Goal: Transaction & Acquisition: Purchase product/service

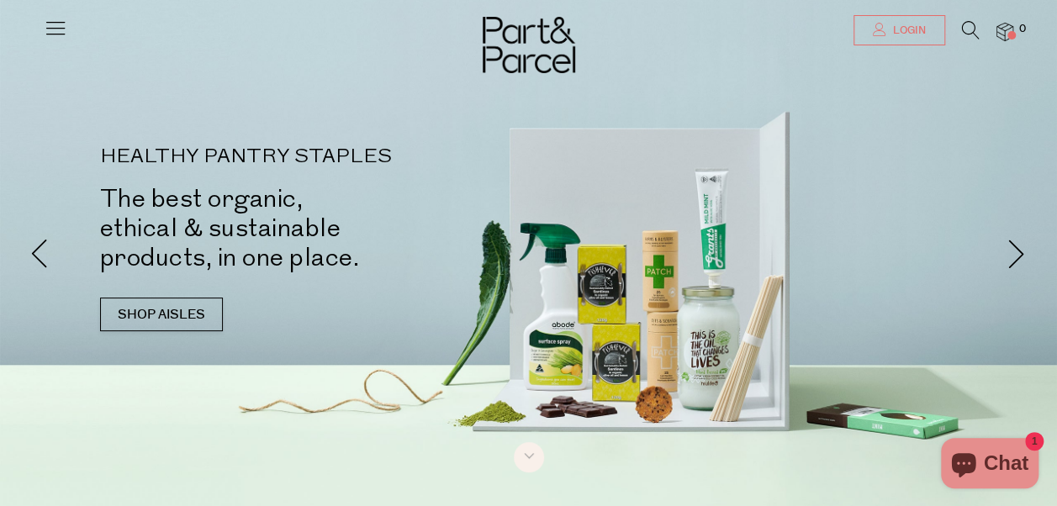
click at [898, 29] on span "Login" at bounding box center [907, 31] width 37 height 14
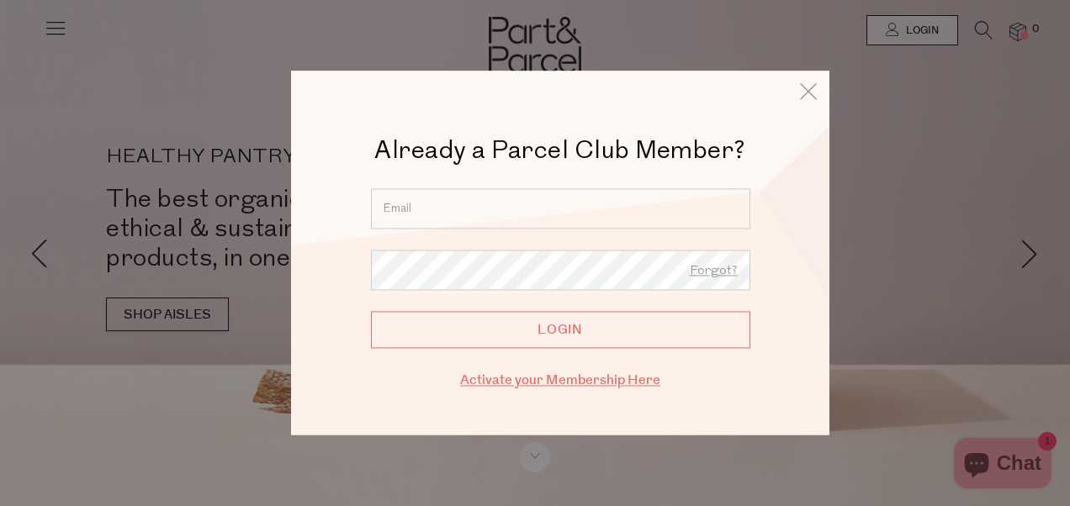
click at [543, 376] on link "Activate your Membership Here" at bounding box center [560, 380] width 200 height 19
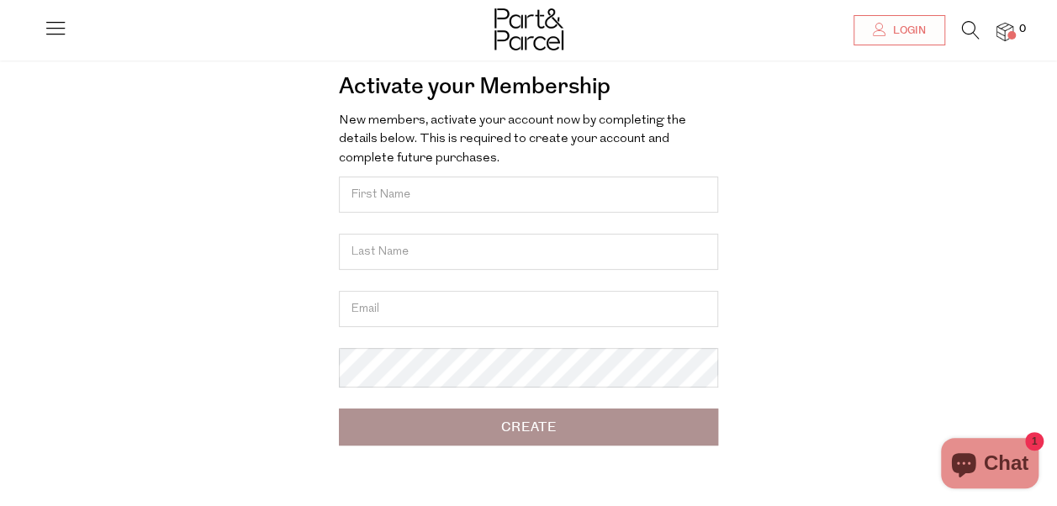
scroll to position [252, 0]
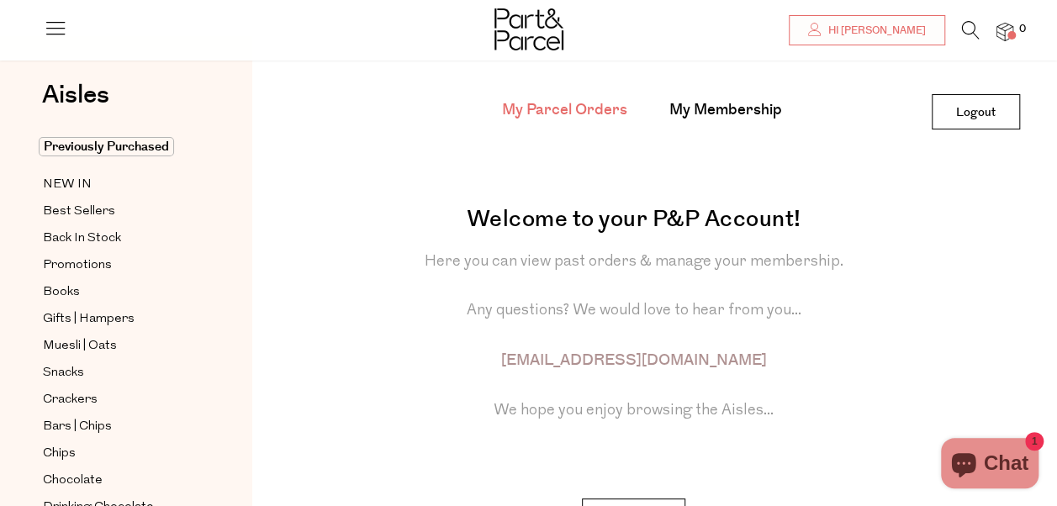
scroll to position [168, 0]
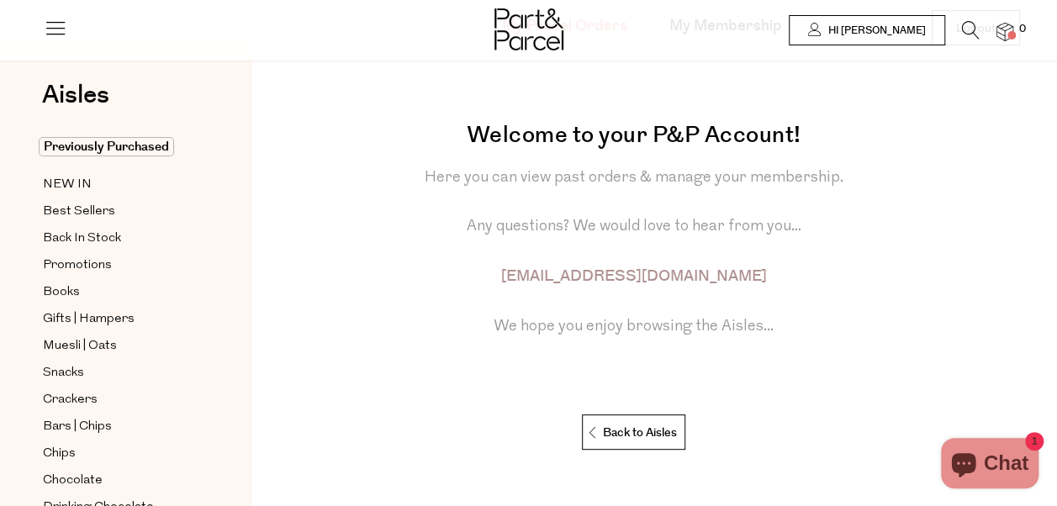
click at [870, 25] on link "Hi [PERSON_NAME]" at bounding box center [867, 30] width 156 height 30
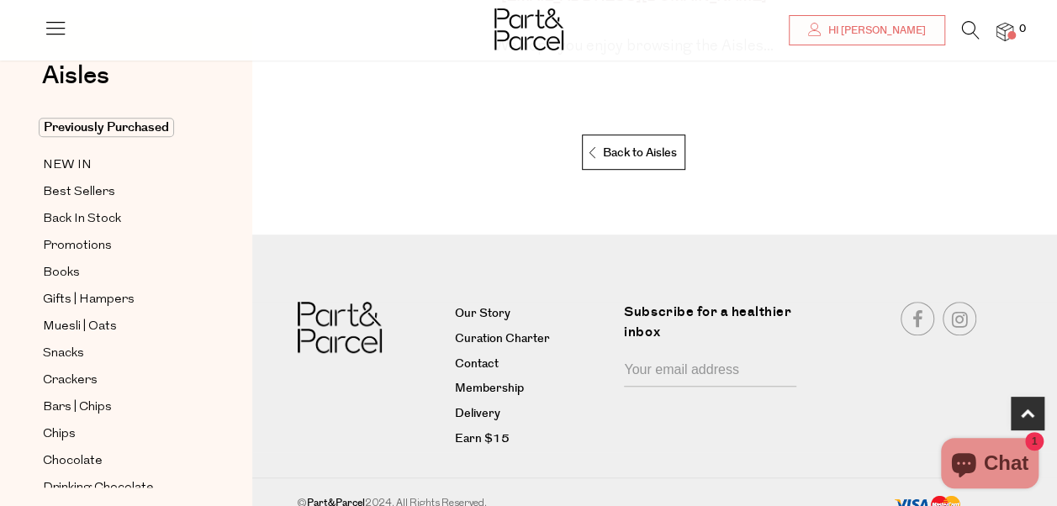
scroll to position [463, 0]
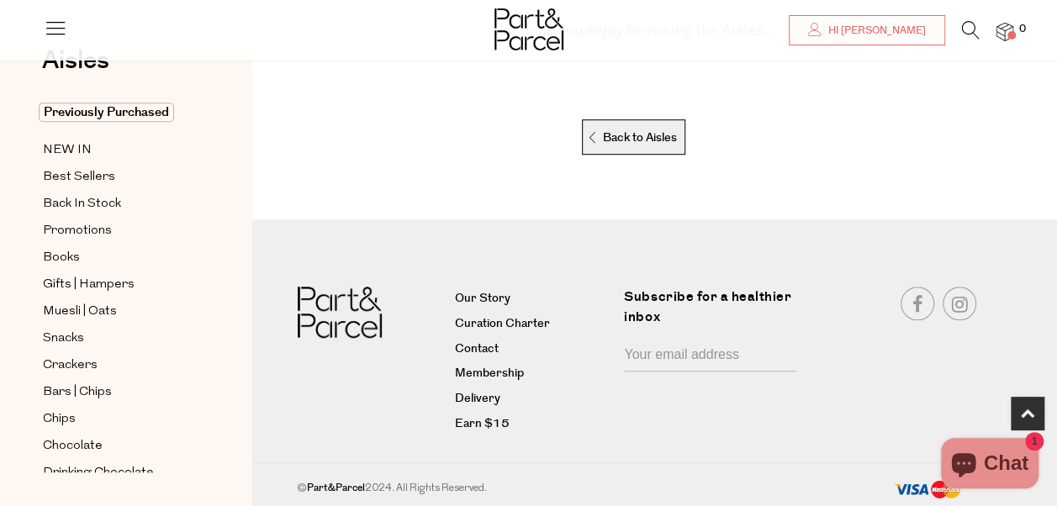
click at [650, 138] on p "Back to Aisles" at bounding box center [632, 137] width 90 height 35
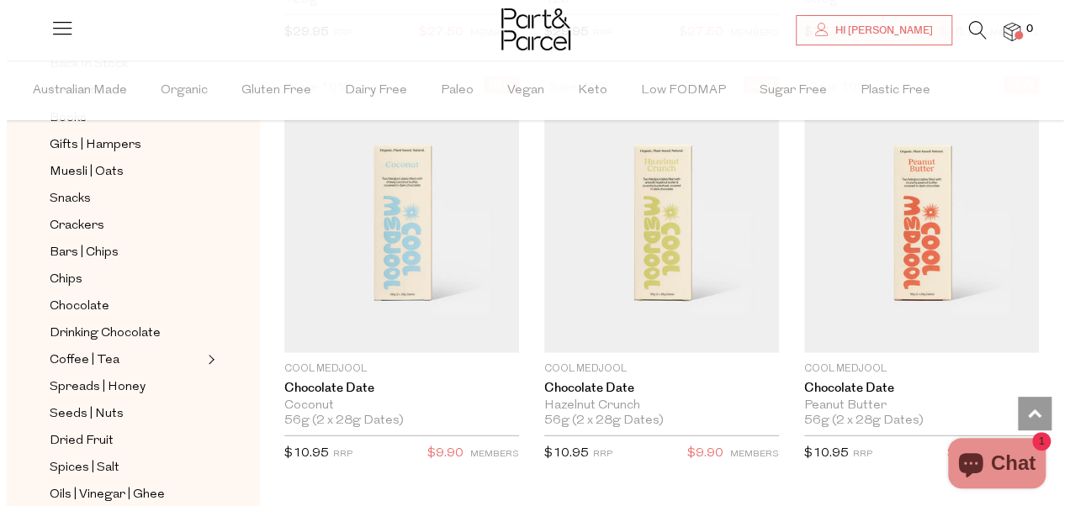
scroll to position [2202, 0]
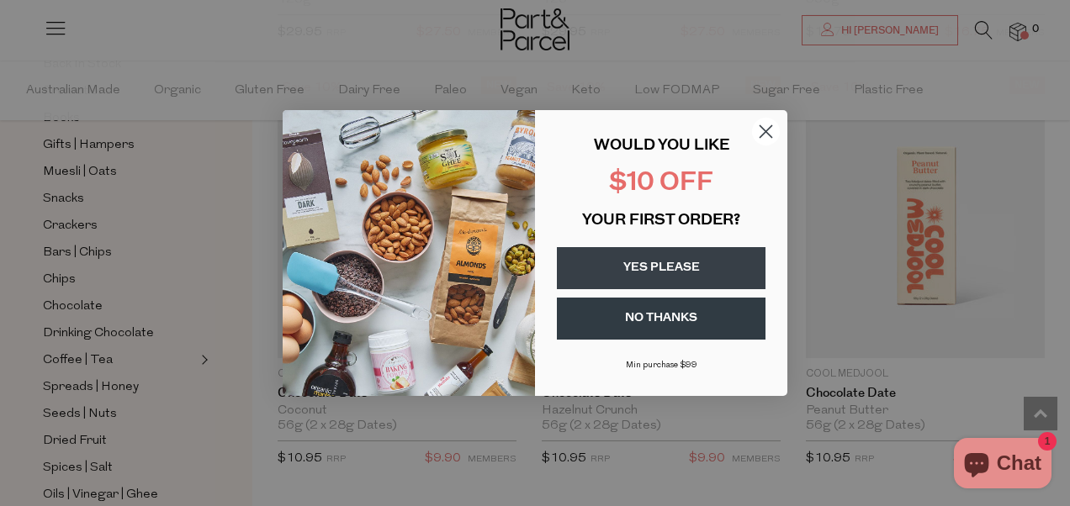
click at [762, 134] on icon "Close dialog" at bounding box center [766, 132] width 12 height 12
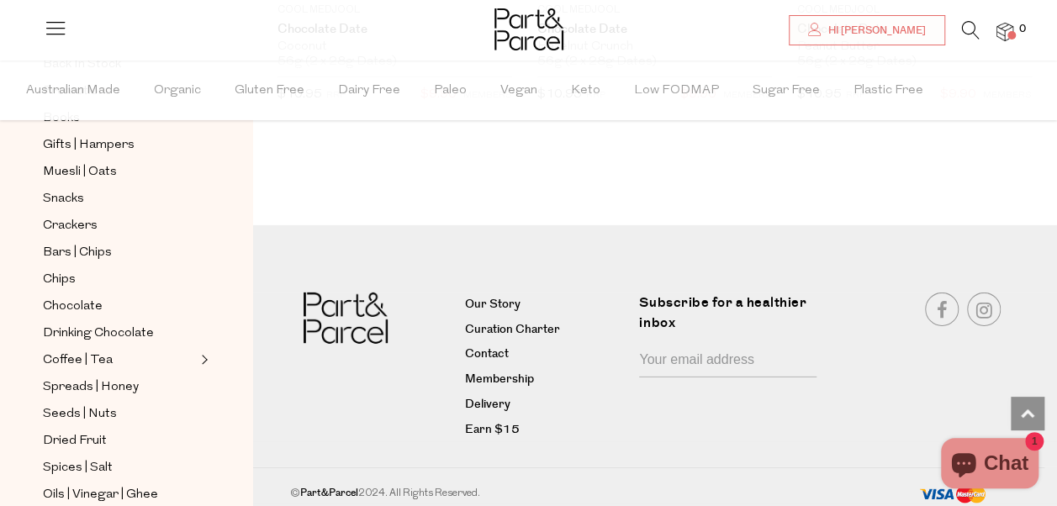
scroll to position [2547, 0]
click at [72, 243] on span "Bars | Chips" at bounding box center [77, 253] width 69 height 20
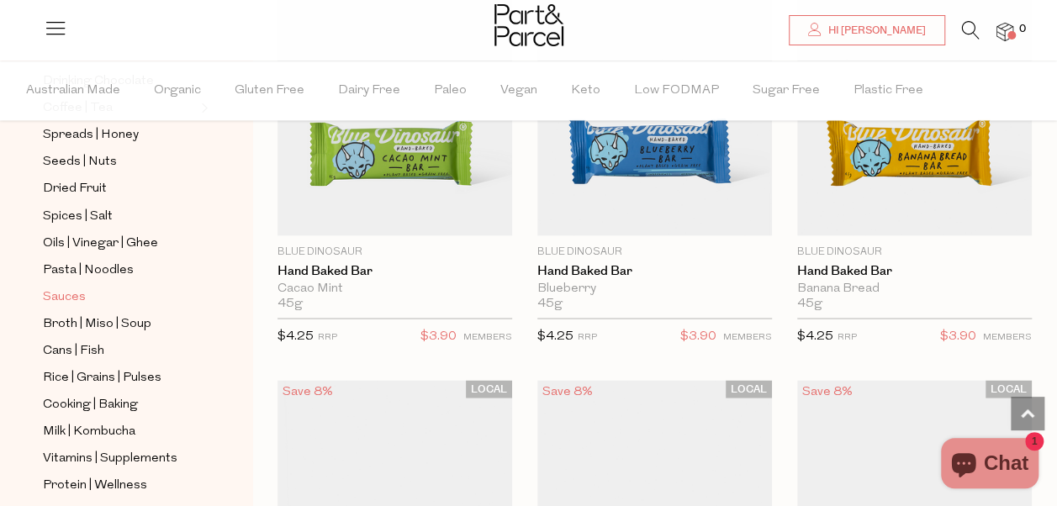
scroll to position [589, 0]
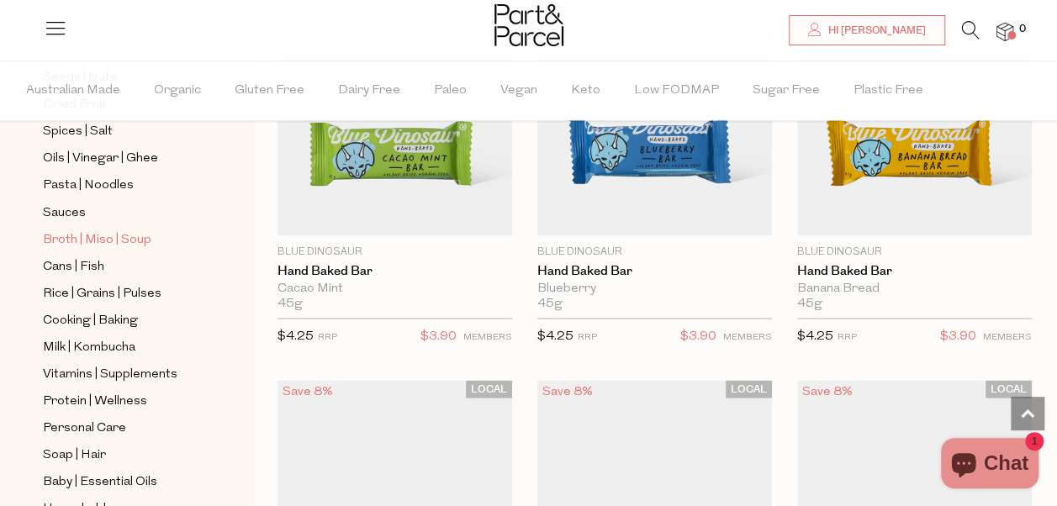
click at [71, 230] on span "Broth | Miso | Soup" at bounding box center [97, 240] width 108 height 20
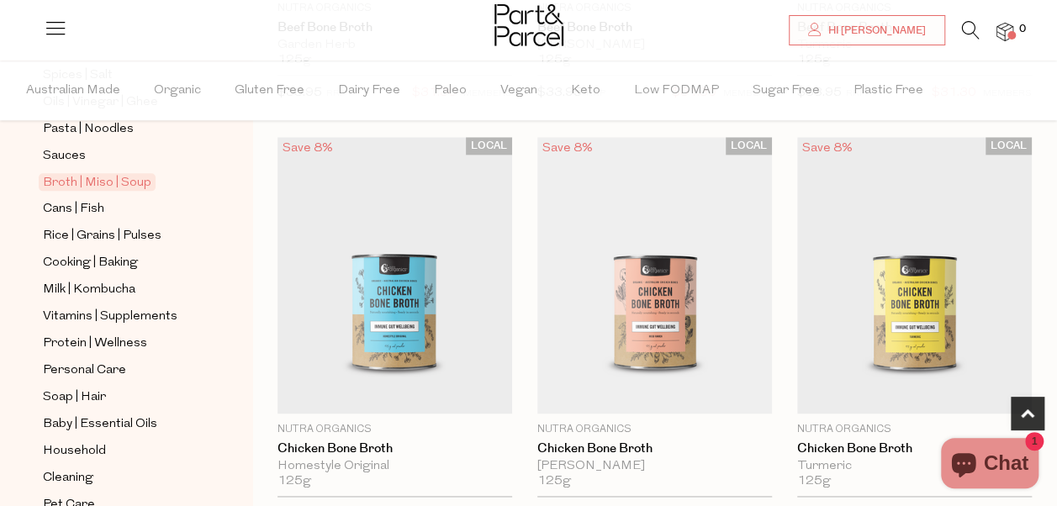
scroll to position [673, 0]
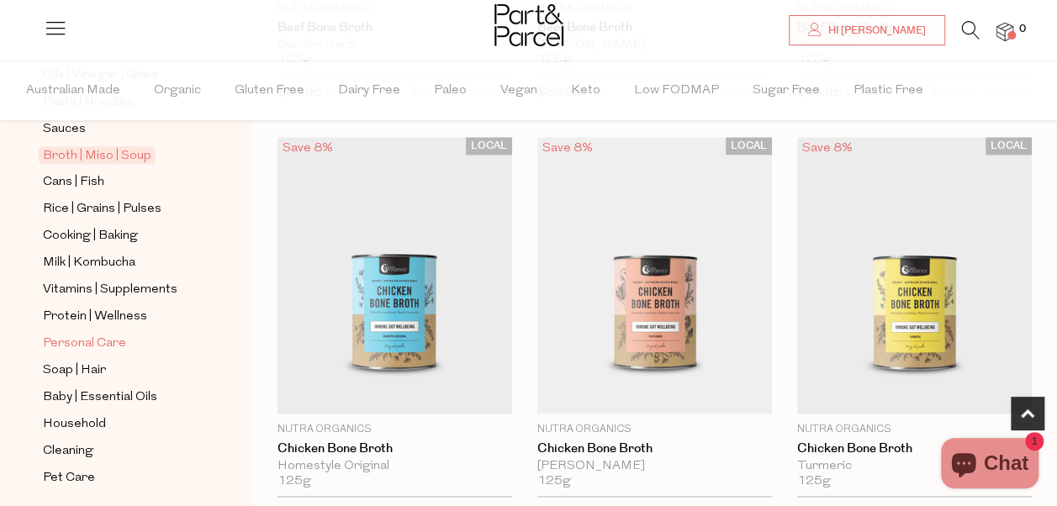
click at [88, 334] on span "Personal Care" at bounding box center [84, 344] width 83 height 20
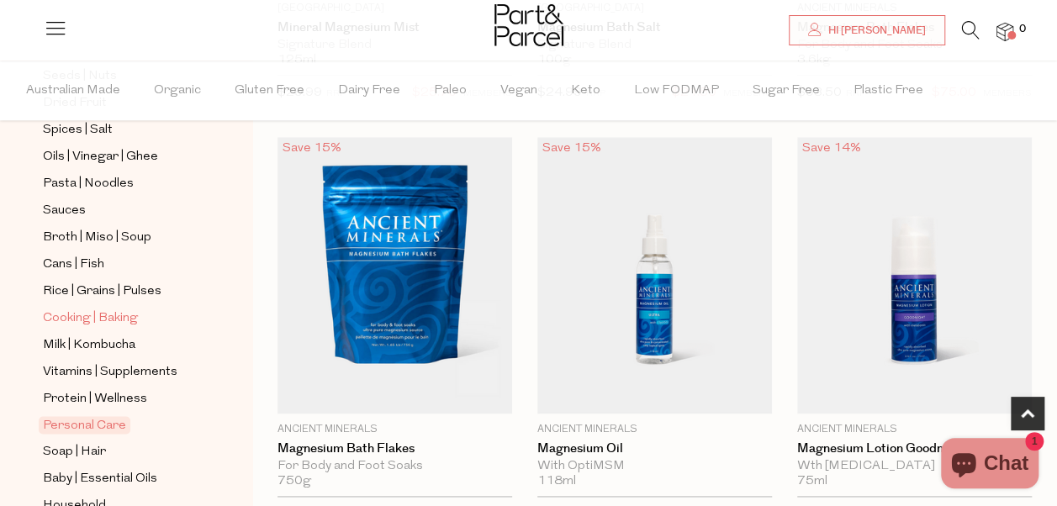
scroll to position [673, 0]
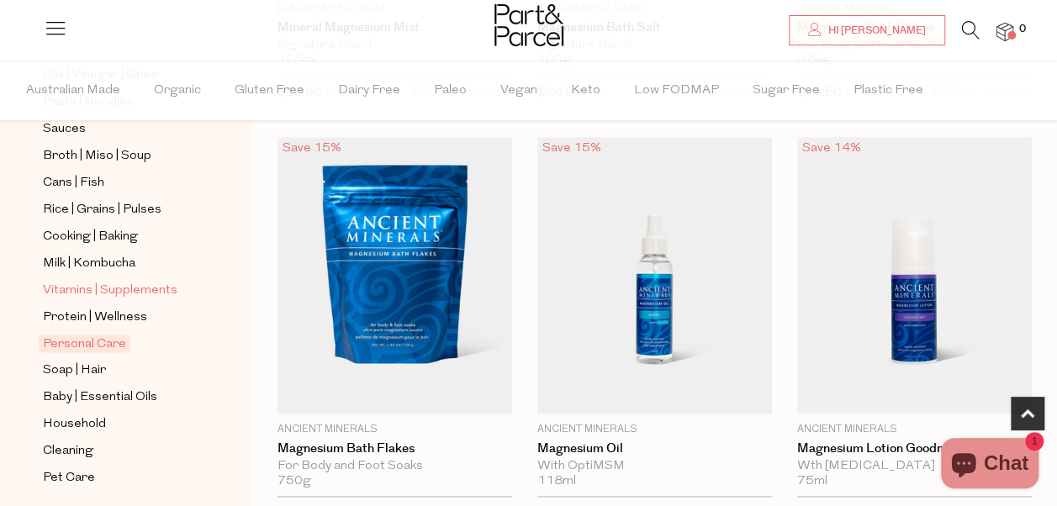
click at [118, 281] on span "Vitamins | Supplements" at bounding box center [110, 291] width 135 height 20
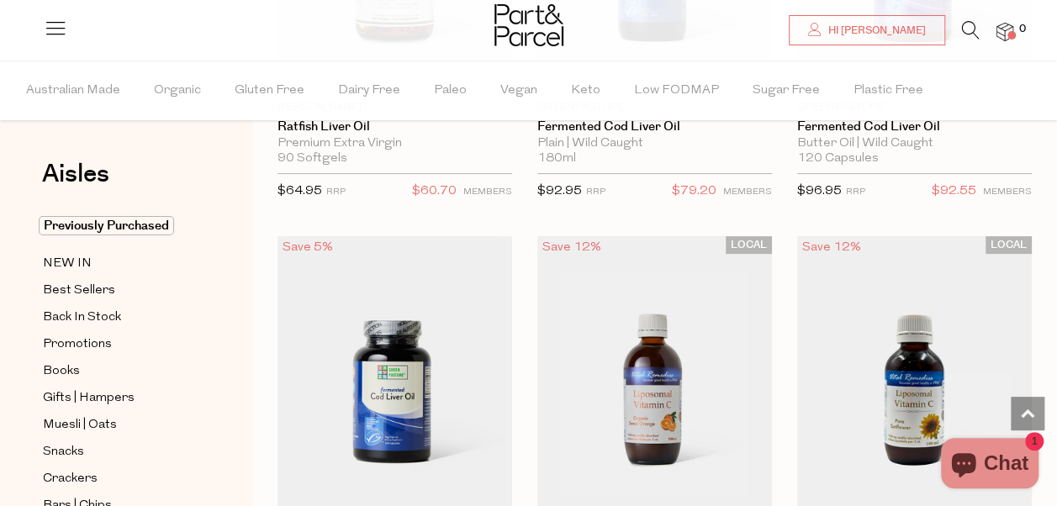
scroll to position [6392, 0]
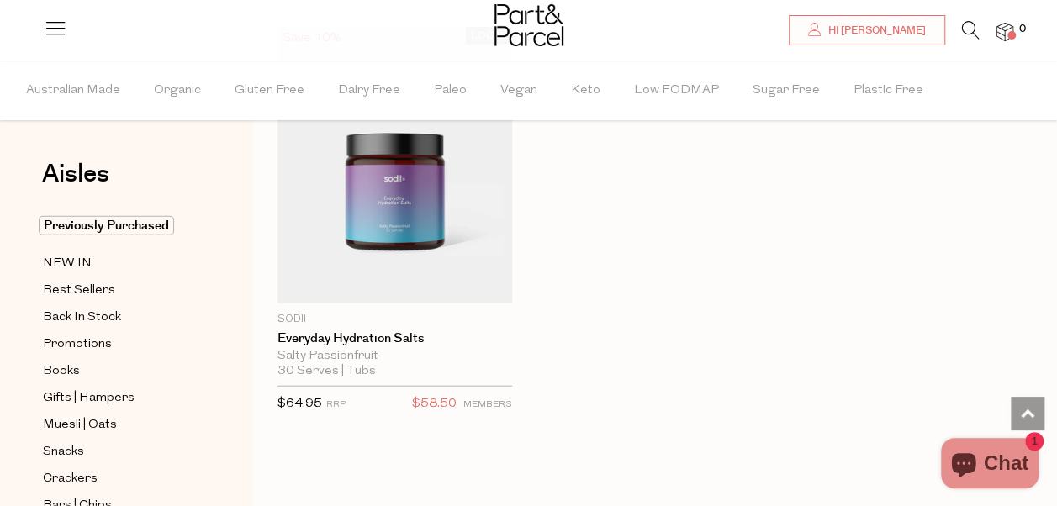
scroll to position [8326, 0]
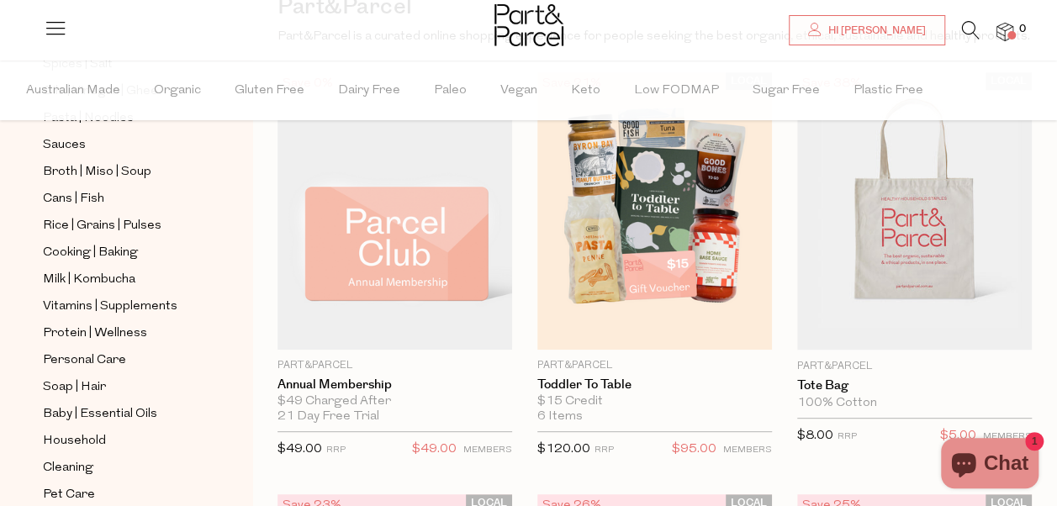
scroll to position [673, 0]
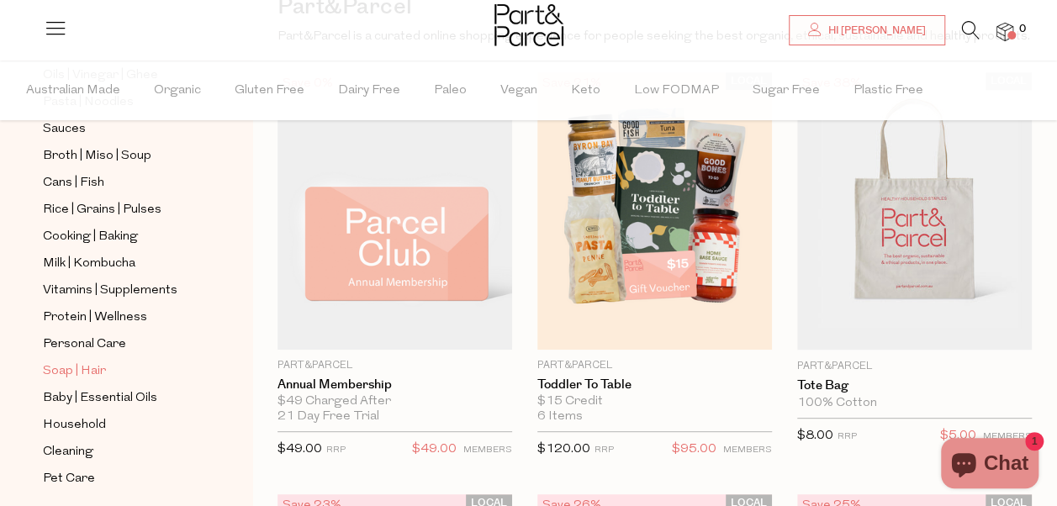
click at [64, 362] on span "Soap | Hair" at bounding box center [74, 372] width 63 height 20
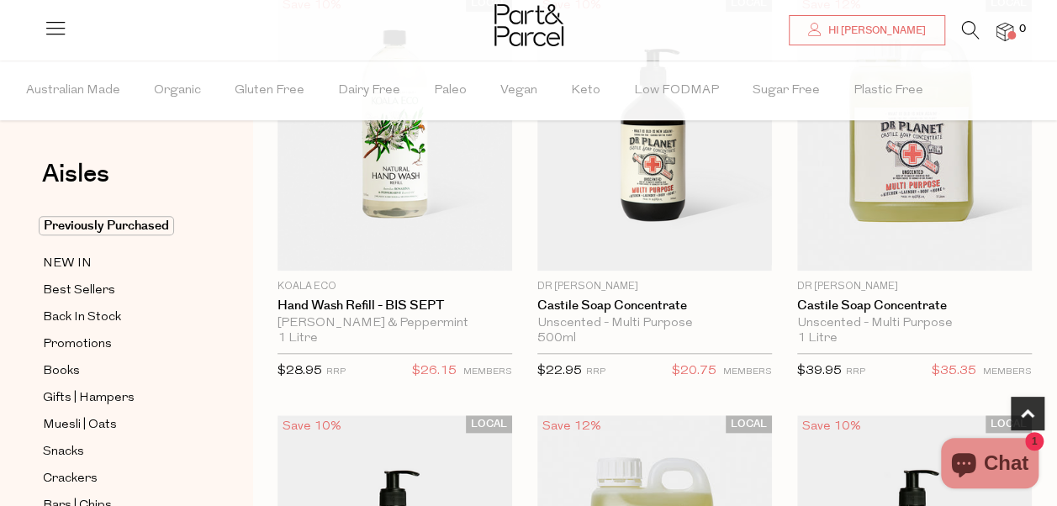
scroll to position [682, 0]
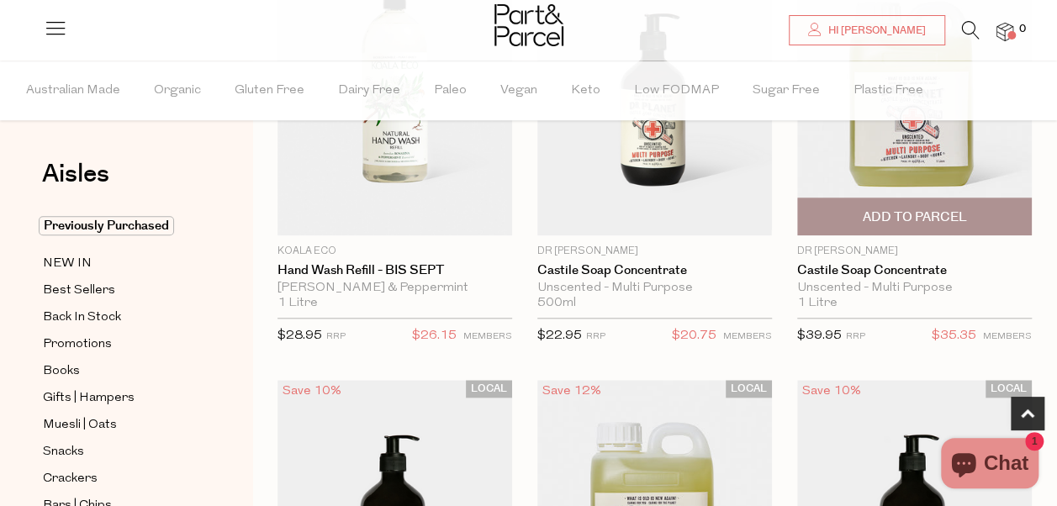
click at [902, 209] on span "Add To Parcel" at bounding box center [914, 218] width 104 height 18
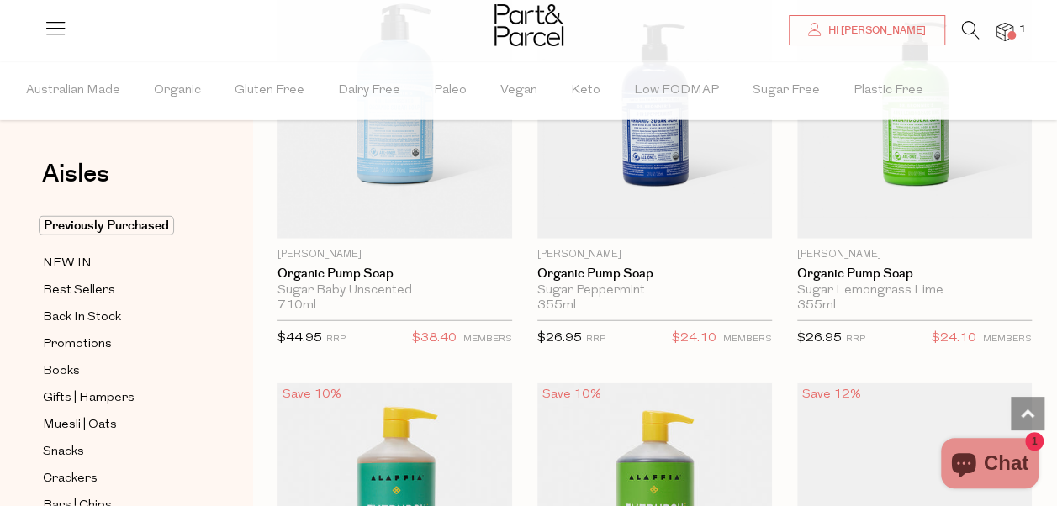
scroll to position [1607, 0]
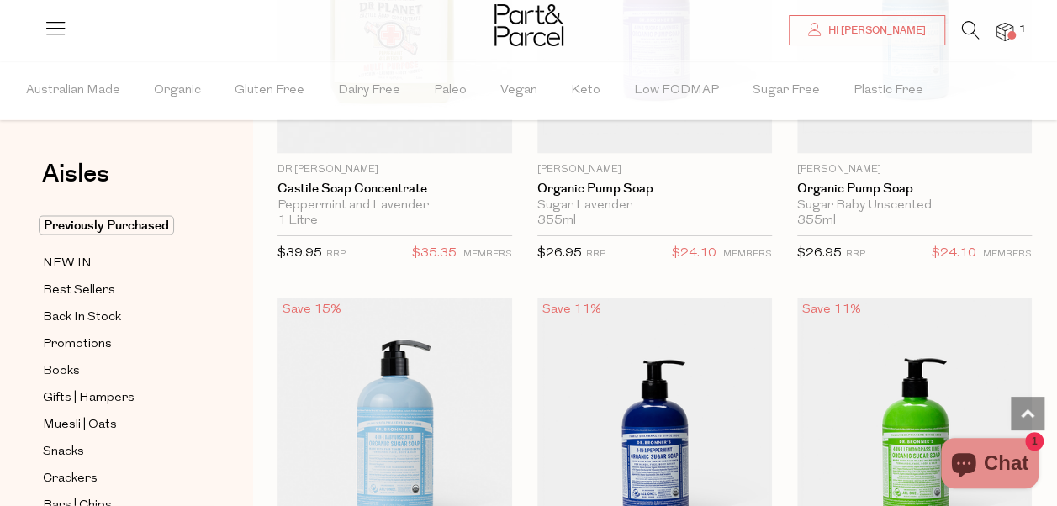
click at [400, 414] on img at bounding box center [395, 436] width 235 height 277
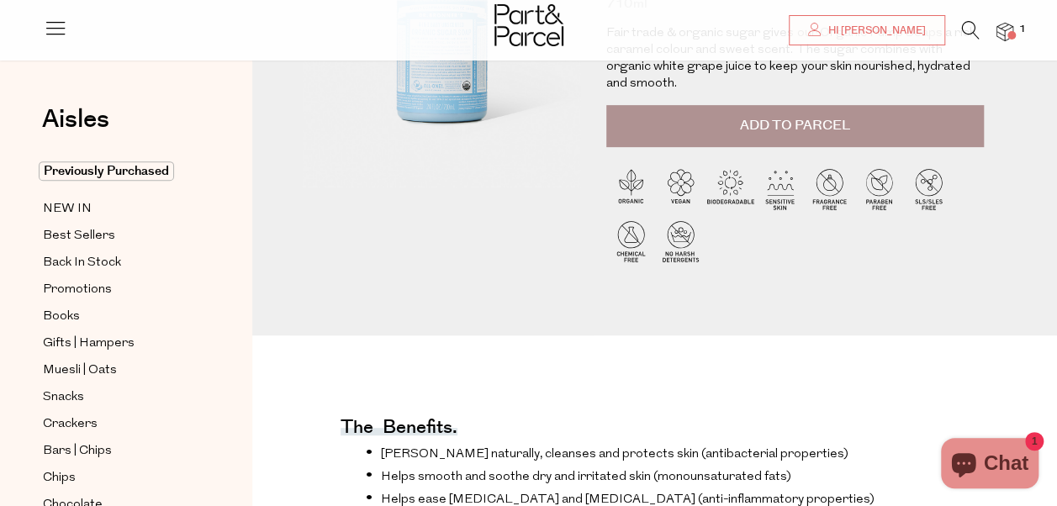
scroll to position [84, 0]
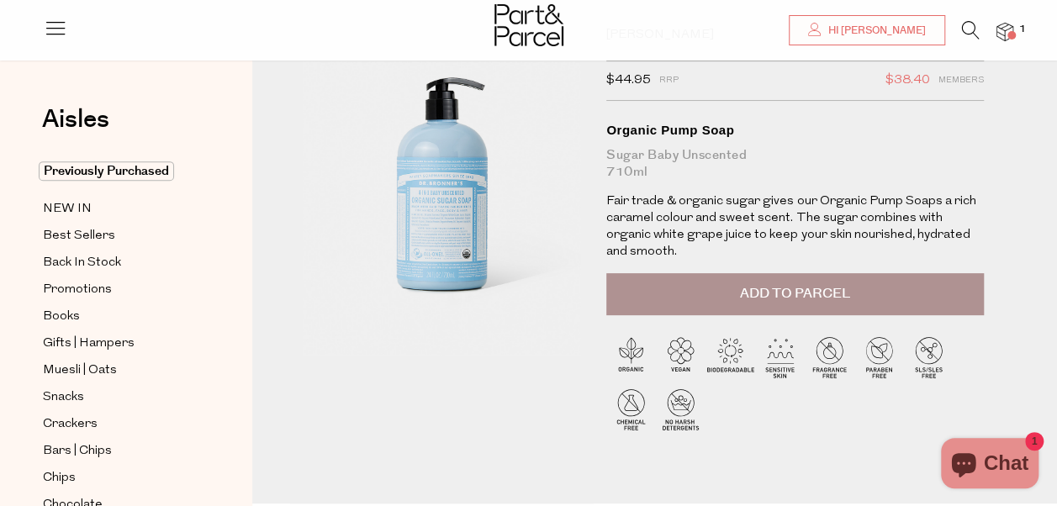
click at [706, 301] on button "Add to Parcel" at bounding box center [795, 294] width 378 height 42
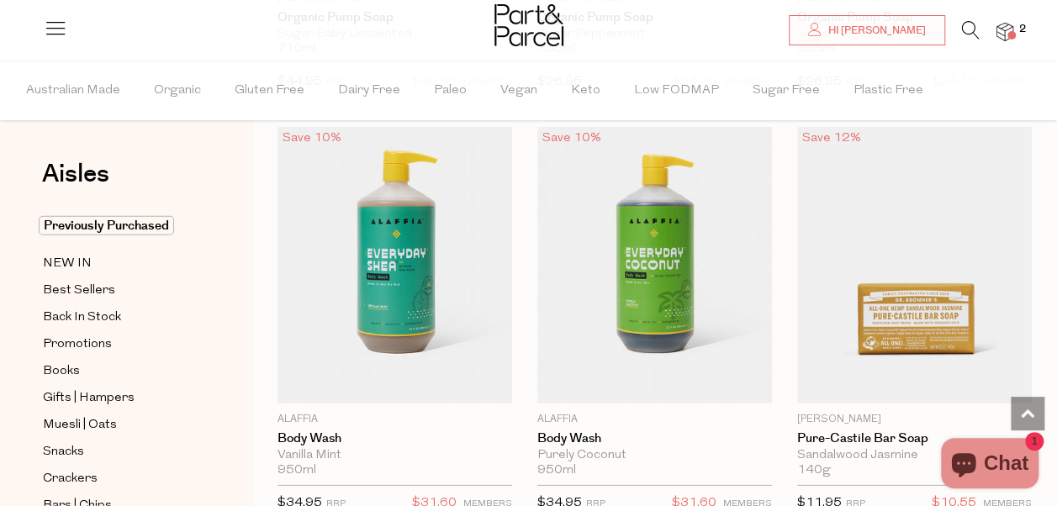
scroll to position [2226, 0]
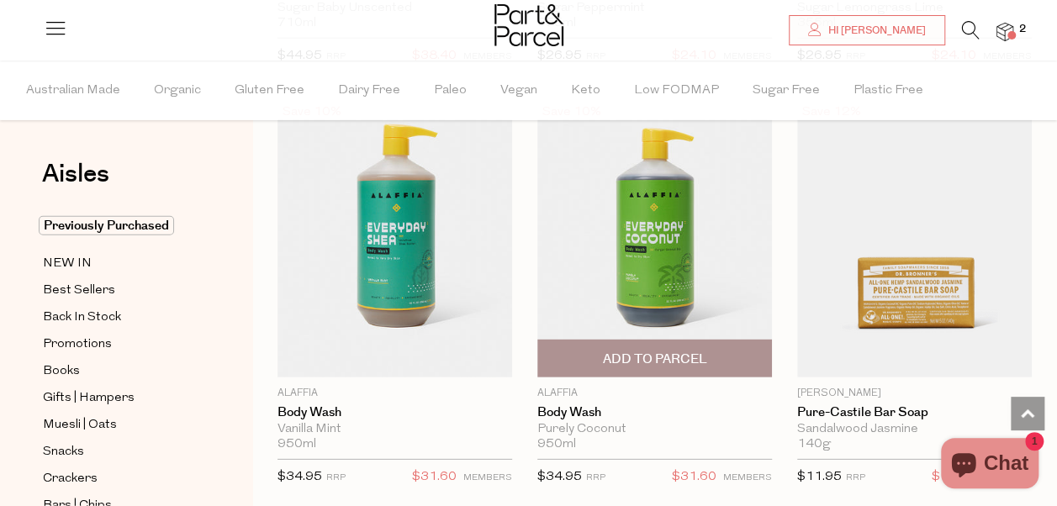
click at [616, 352] on span "Add To Parcel" at bounding box center [654, 360] width 104 height 18
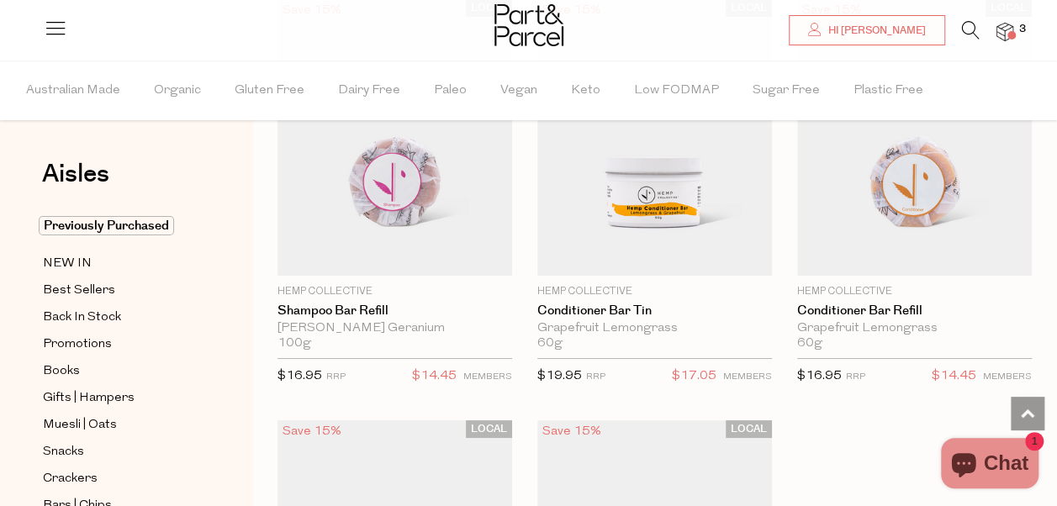
scroll to position [6095, 0]
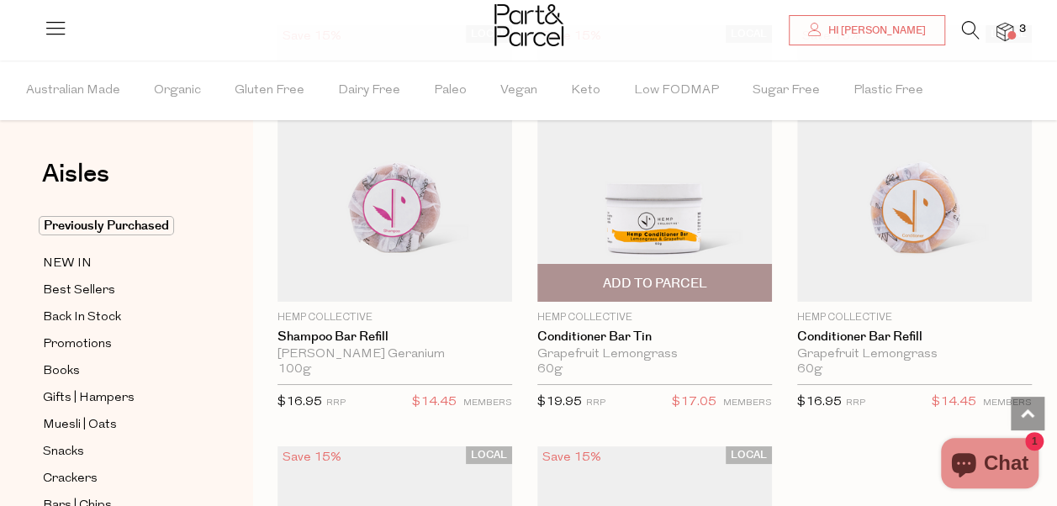
click at [635, 275] on span "Add To Parcel" at bounding box center [654, 284] width 104 height 18
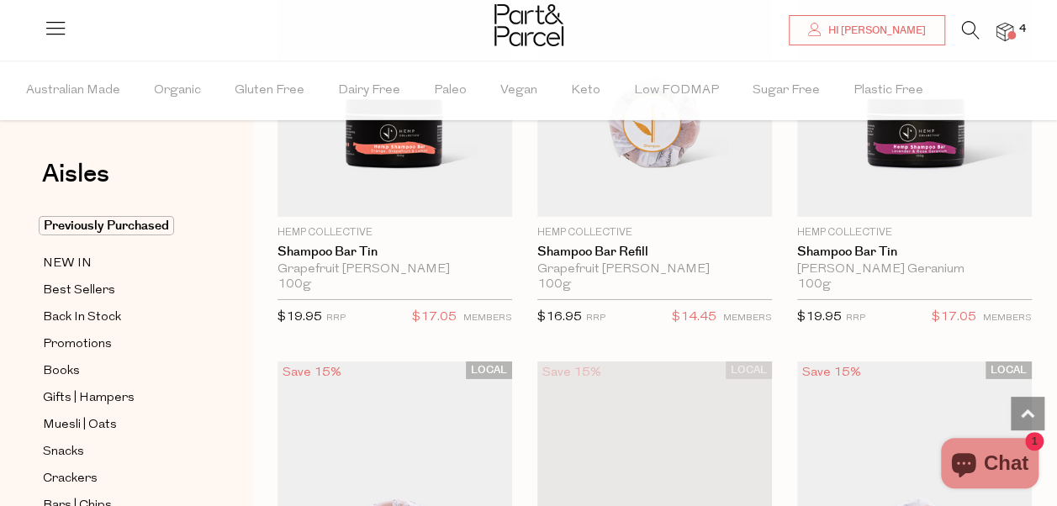
scroll to position [5674, 0]
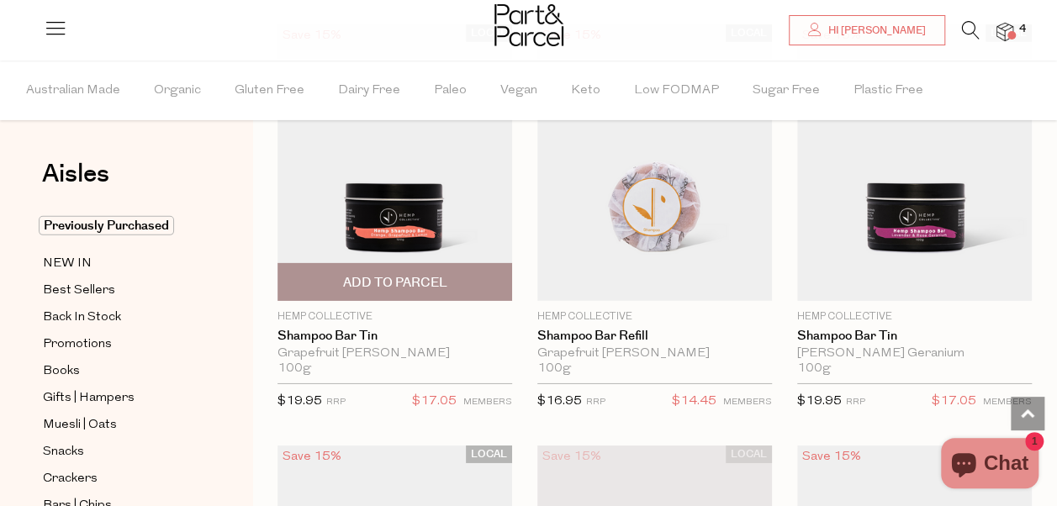
click at [392, 274] on span "Add To Parcel" at bounding box center [394, 283] width 104 height 18
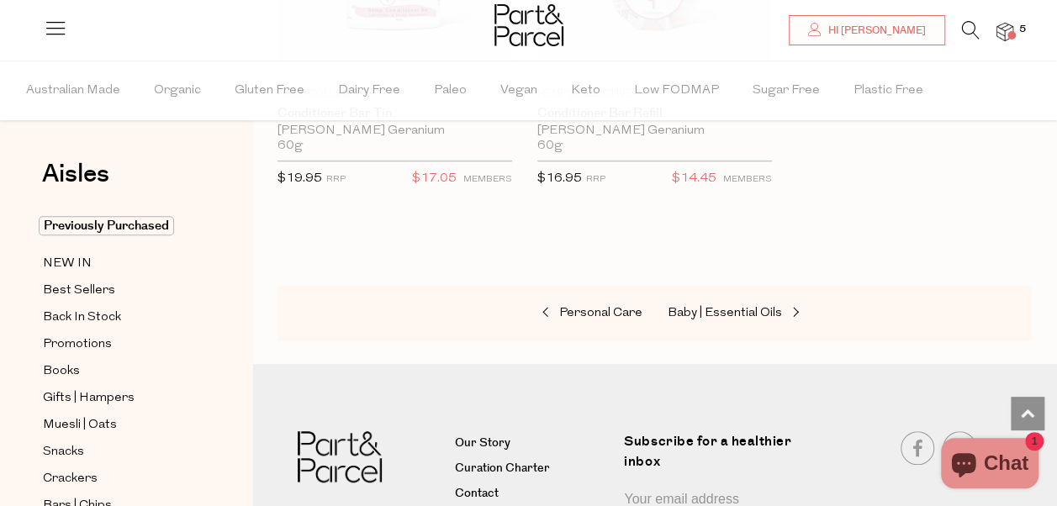
scroll to position [6768, 0]
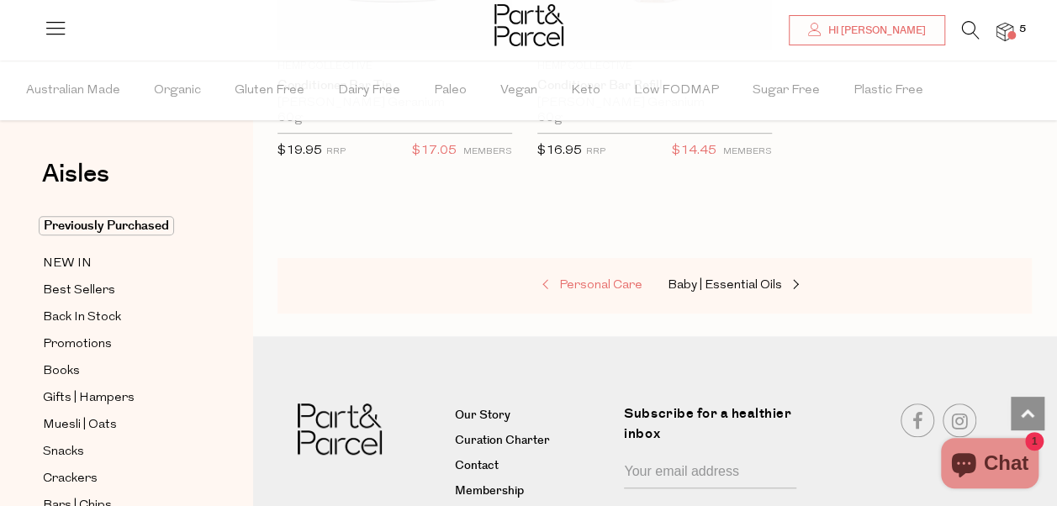
click at [583, 279] on span "Personal Care" at bounding box center [600, 285] width 83 height 13
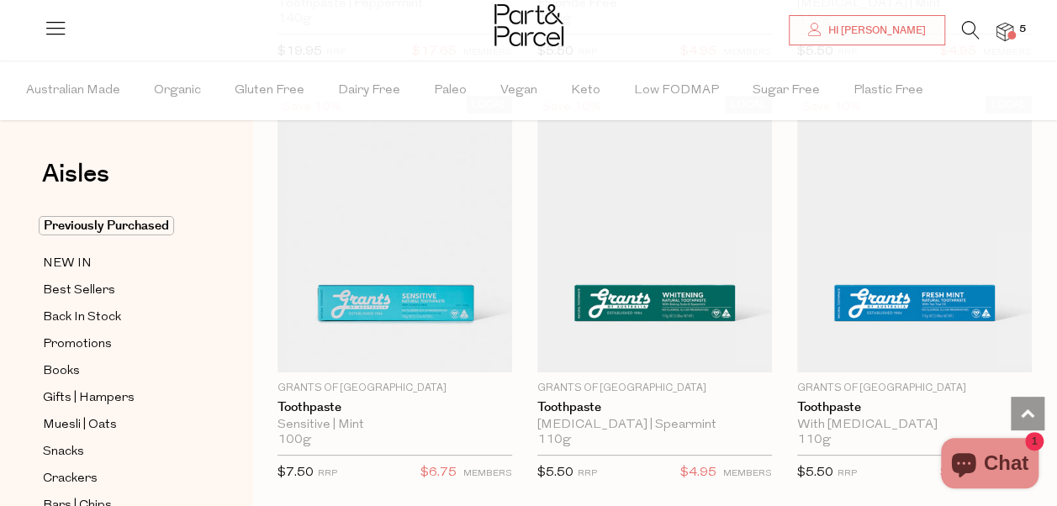
scroll to position [3112, 0]
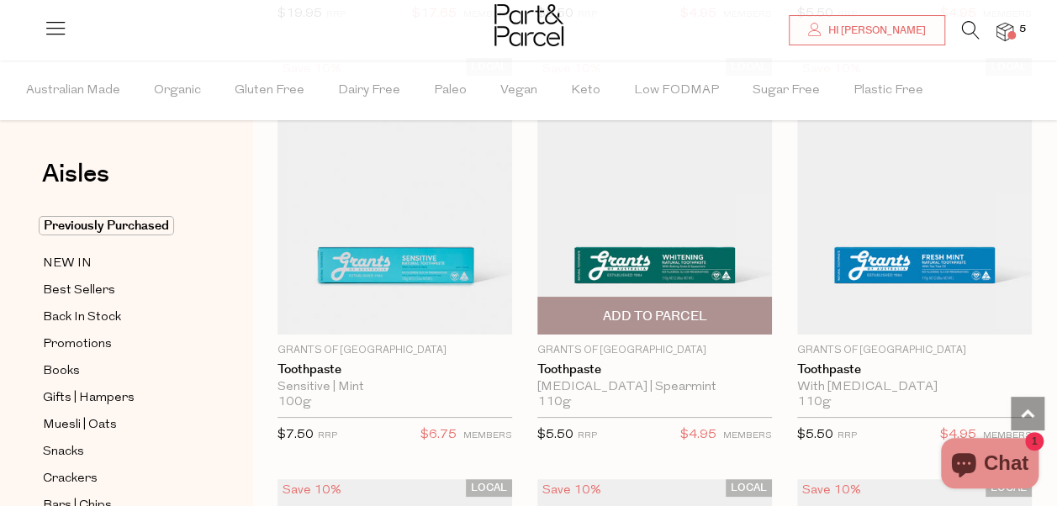
click at [664, 242] on img at bounding box center [654, 196] width 235 height 277
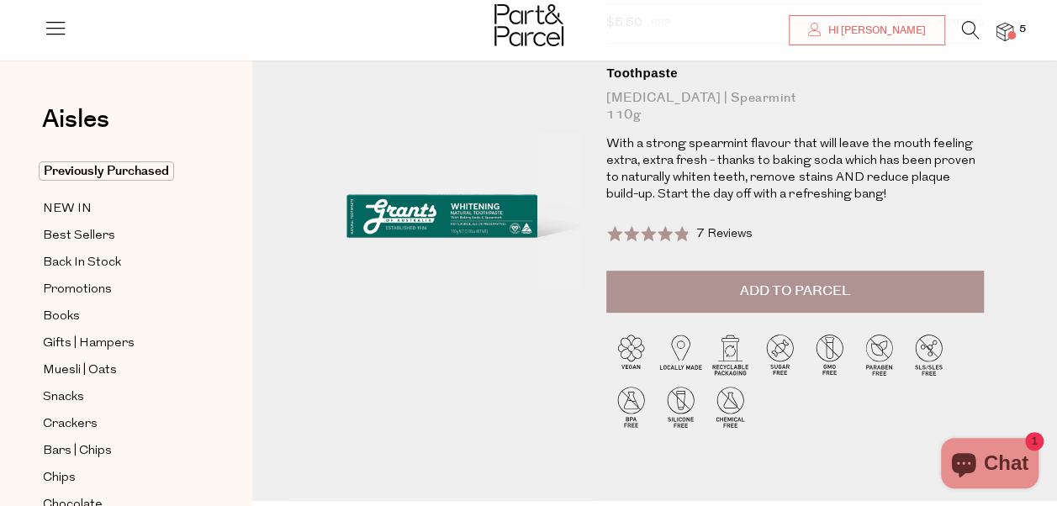
scroll to position [168, 0]
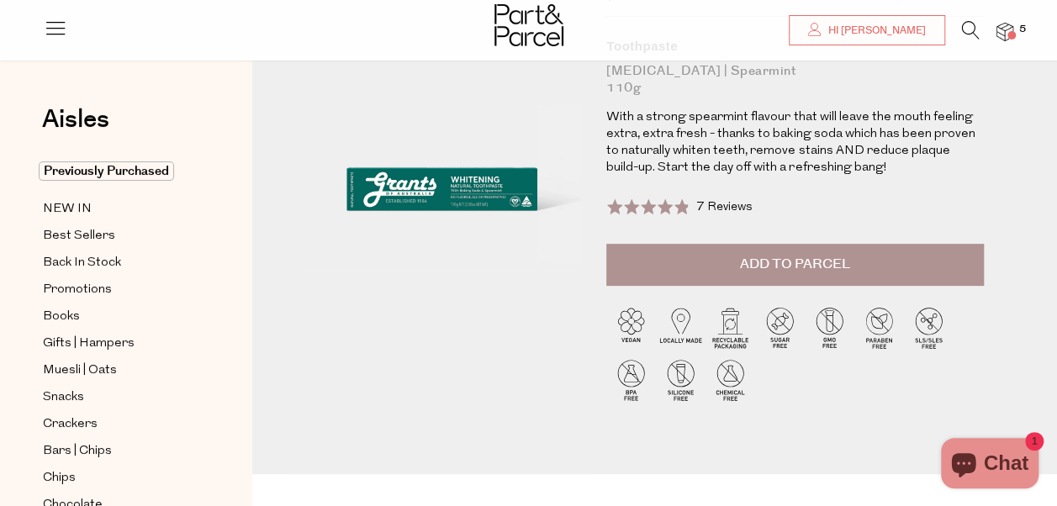
click at [748, 262] on span "Add to Parcel" at bounding box center [795, 264] width 110 height 19
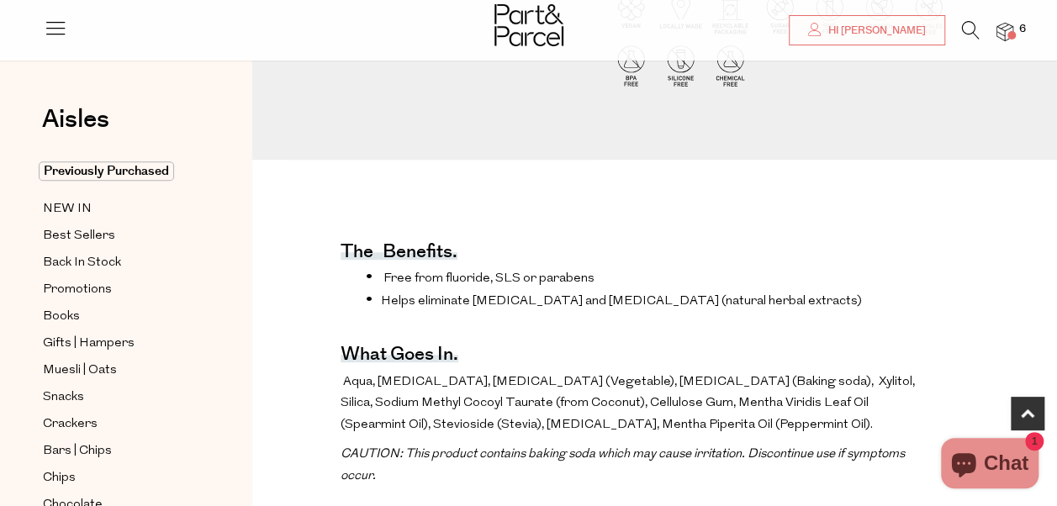
scroll to position [505, 0]
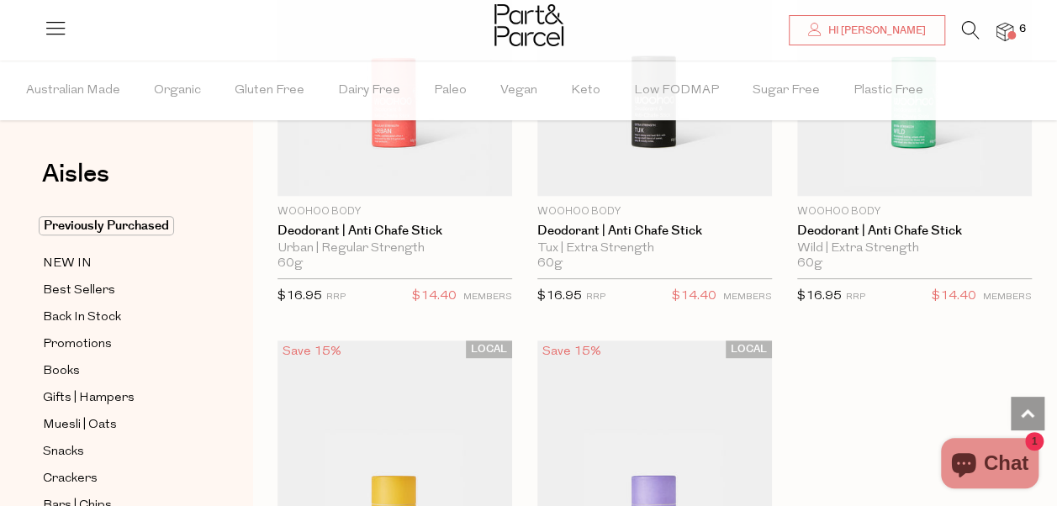
scroll to position [6812, 0]
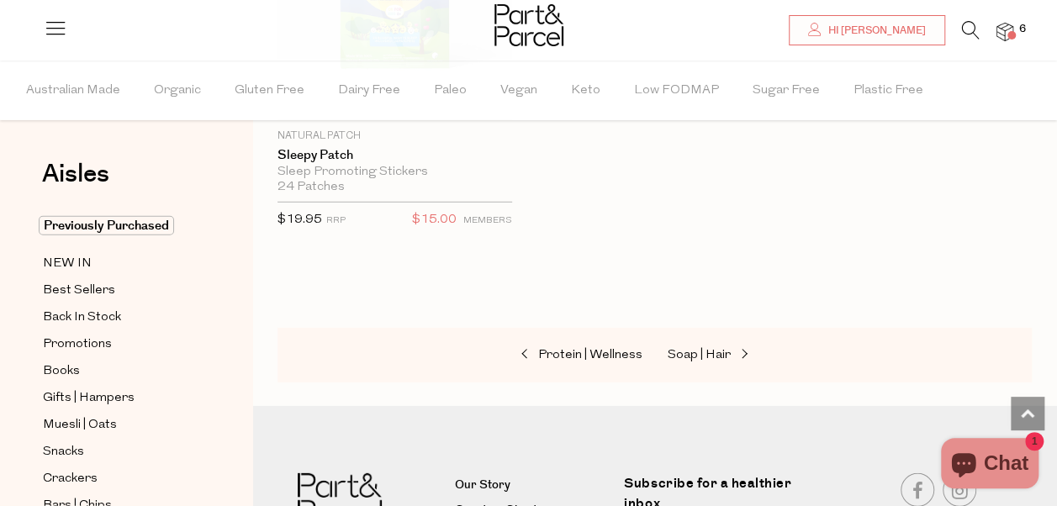
scroll to position [11774, 0]
click at [75, 291] on span "Best Sellers" at bounding box center [79, 291] width 72 height 20
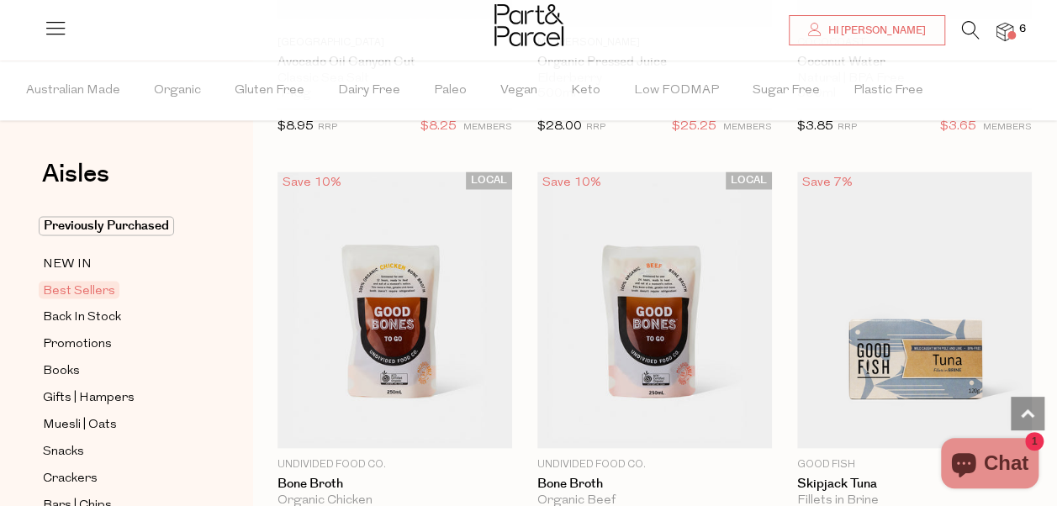
scroll to position [1430, 0]
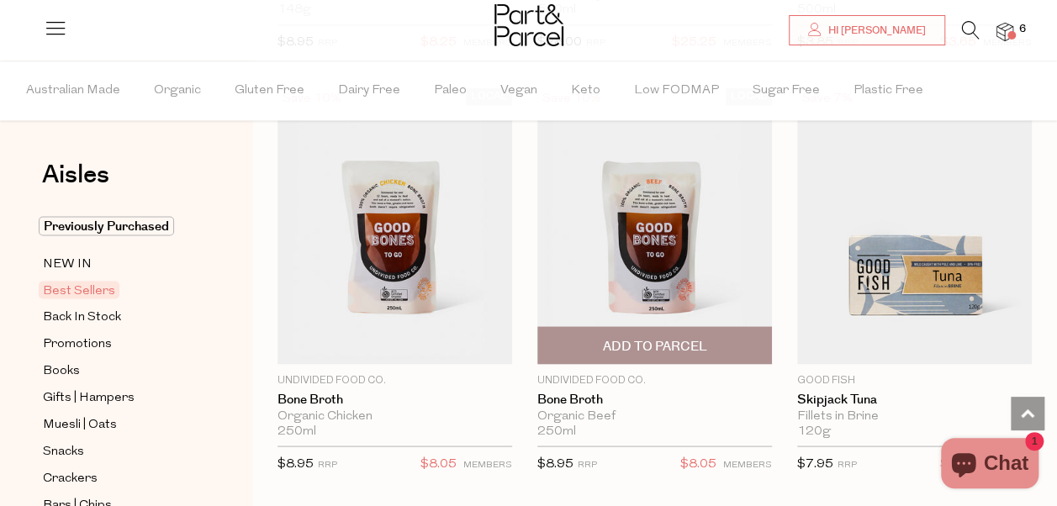
click at [648, 214] on img at bounding box center [654, 225] width 235 height 277
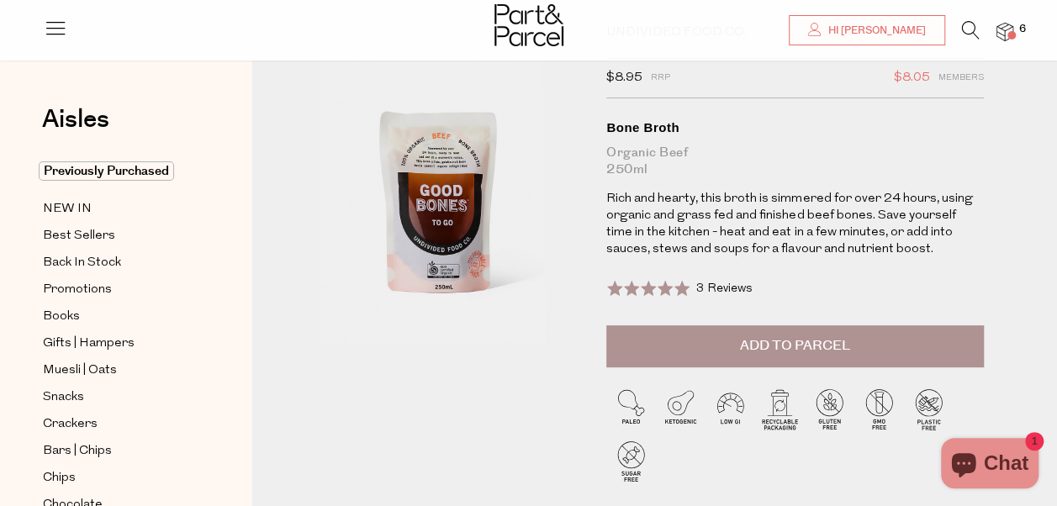
scroll to position [84, 0]
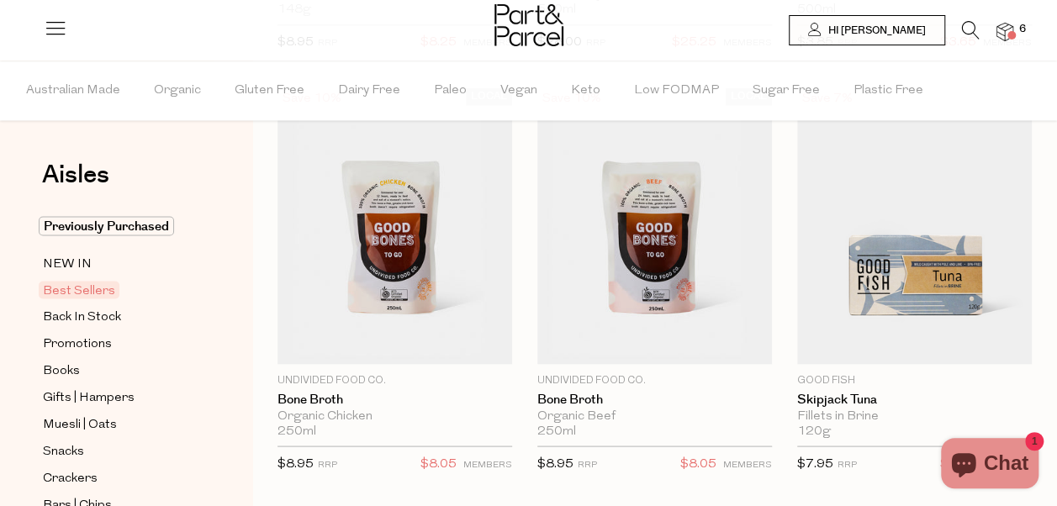
click at [1011, 35] on span at bounding box center [1012, 35] width 8 height 8
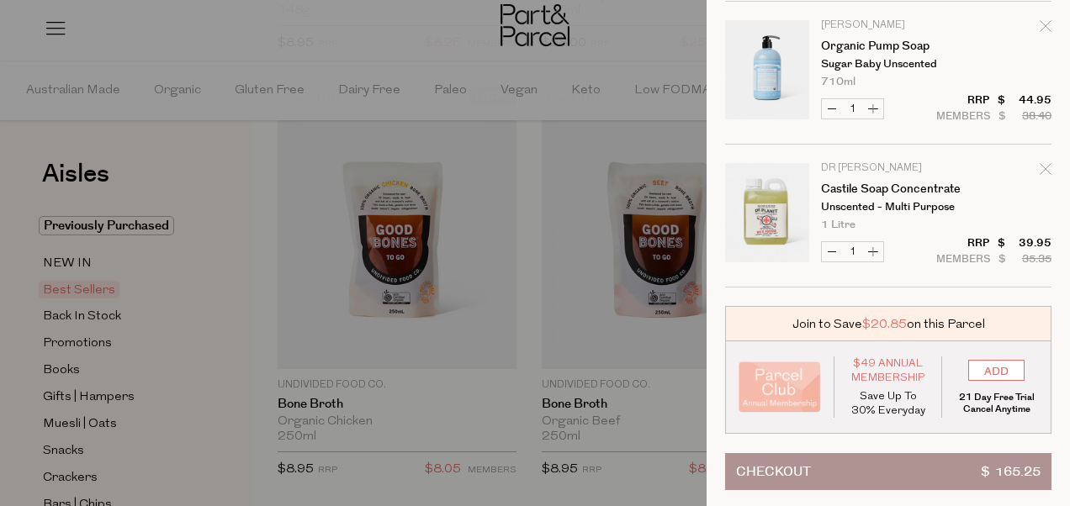
scroll to position [626, 0]
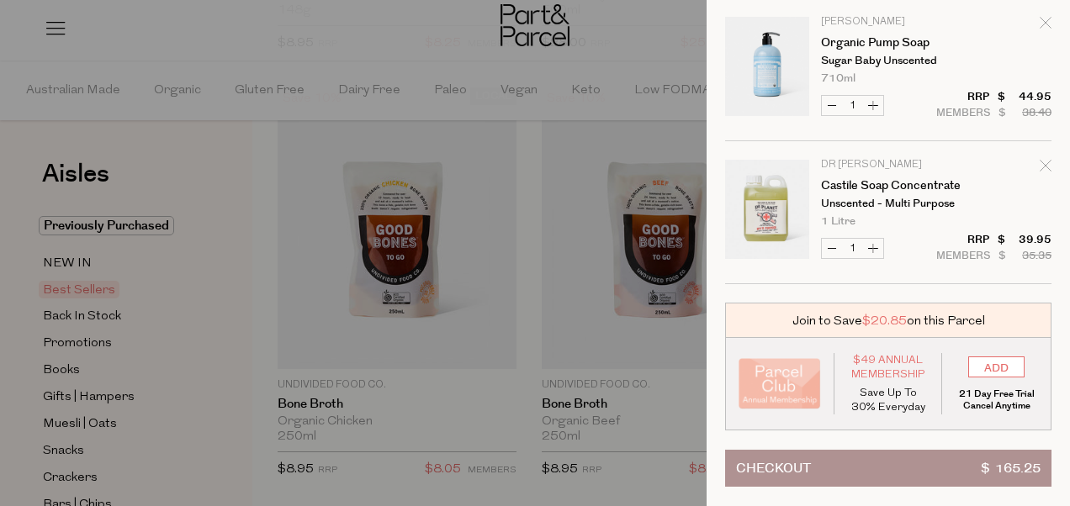
click at [682, 31] on div at bounding box center [535, 253] width 1070 height 506
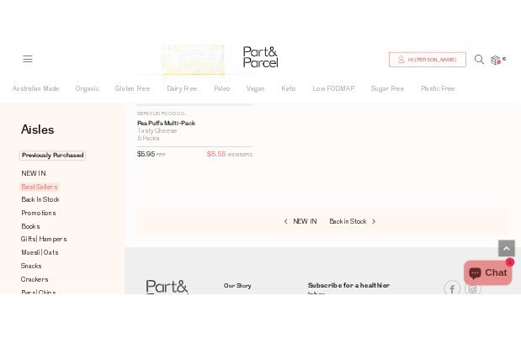
scroll to position [395, 0]
